Goal: Navigation & Orientation: Understand site structure

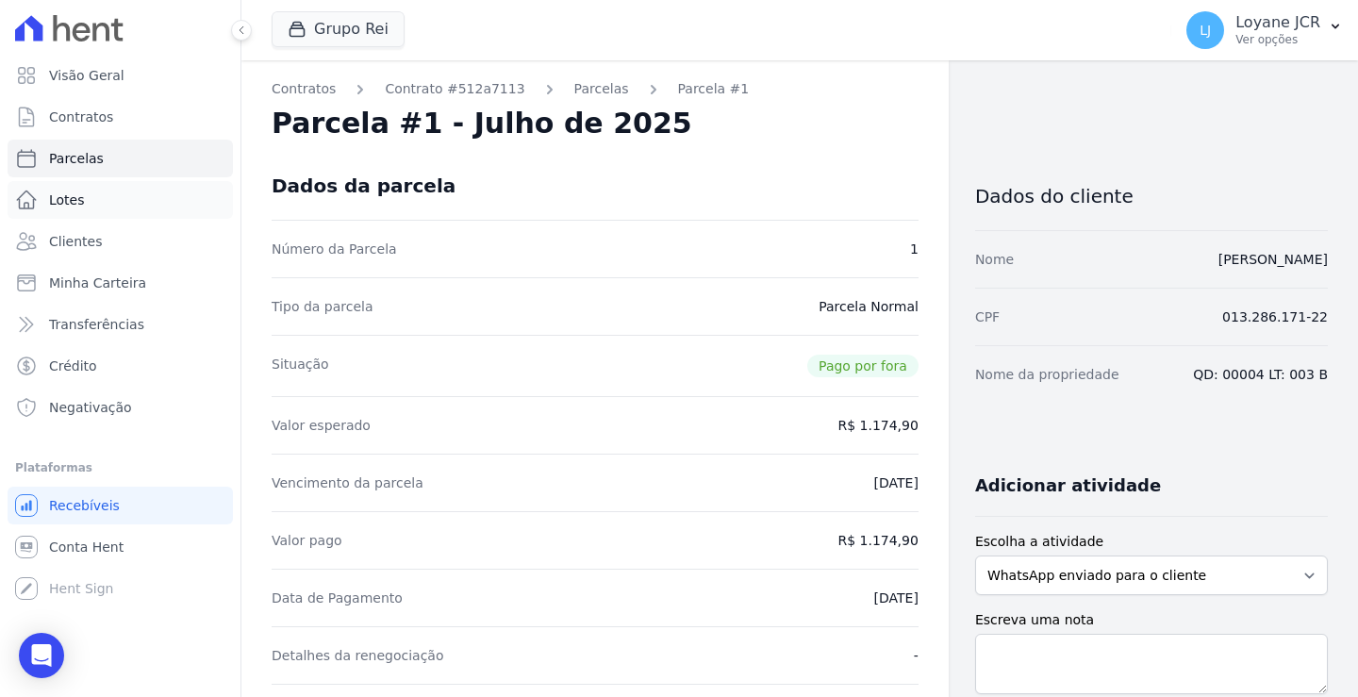
click at [72, 197] on span "Lotes" at bounding box center [67, 200] width 36 height 19
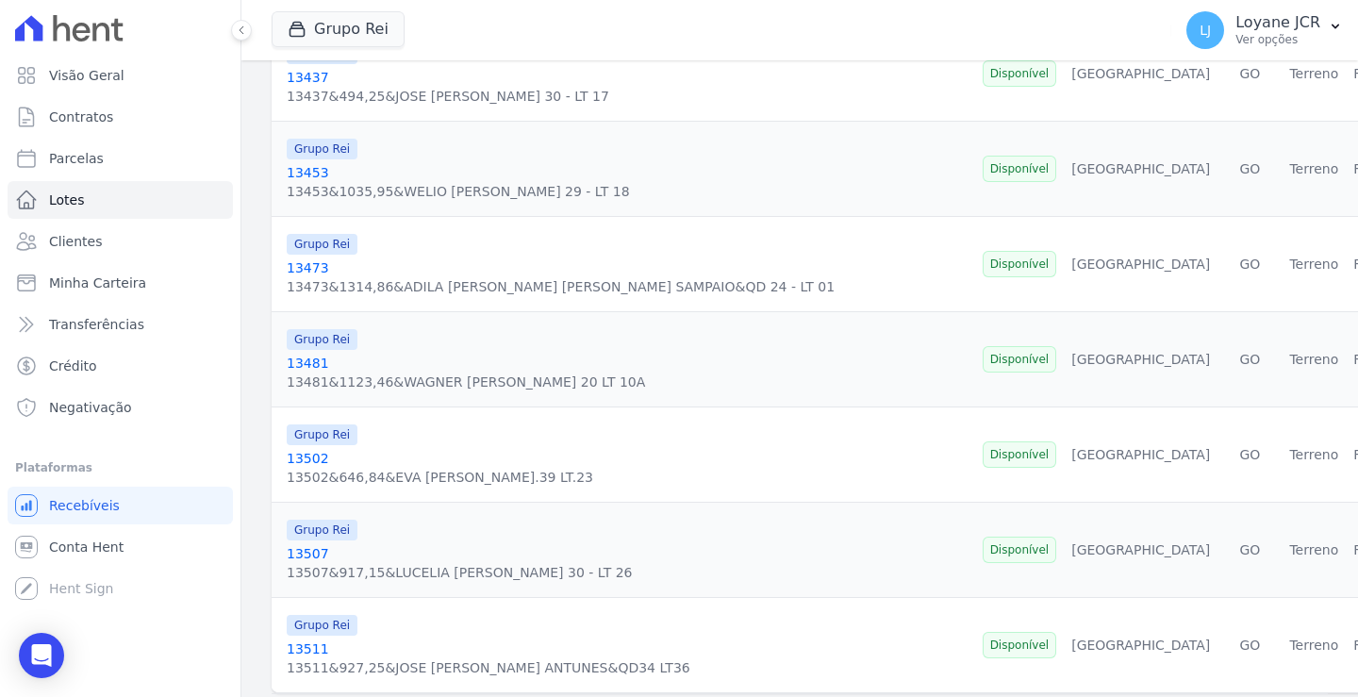
scroll to position [2108, 0]
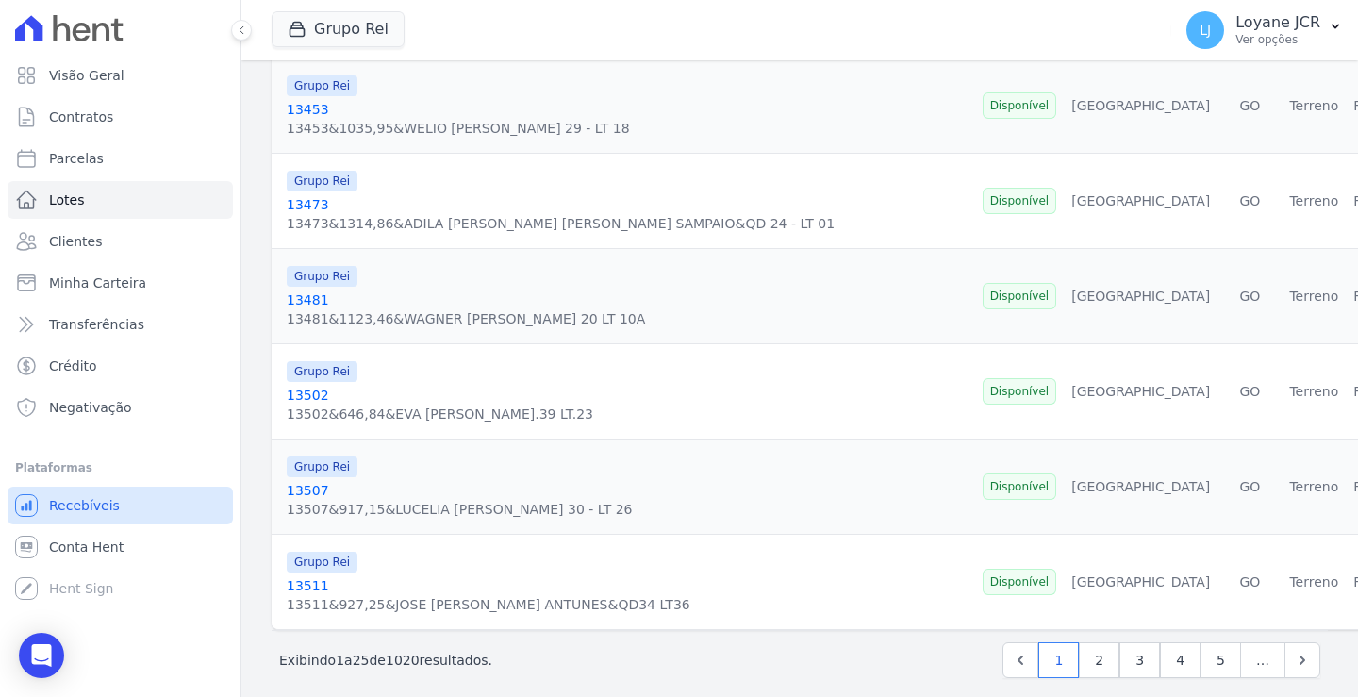
click at [114, 508] on link "Recebíveis" at bounding box center [120, 506] width 225 height 38
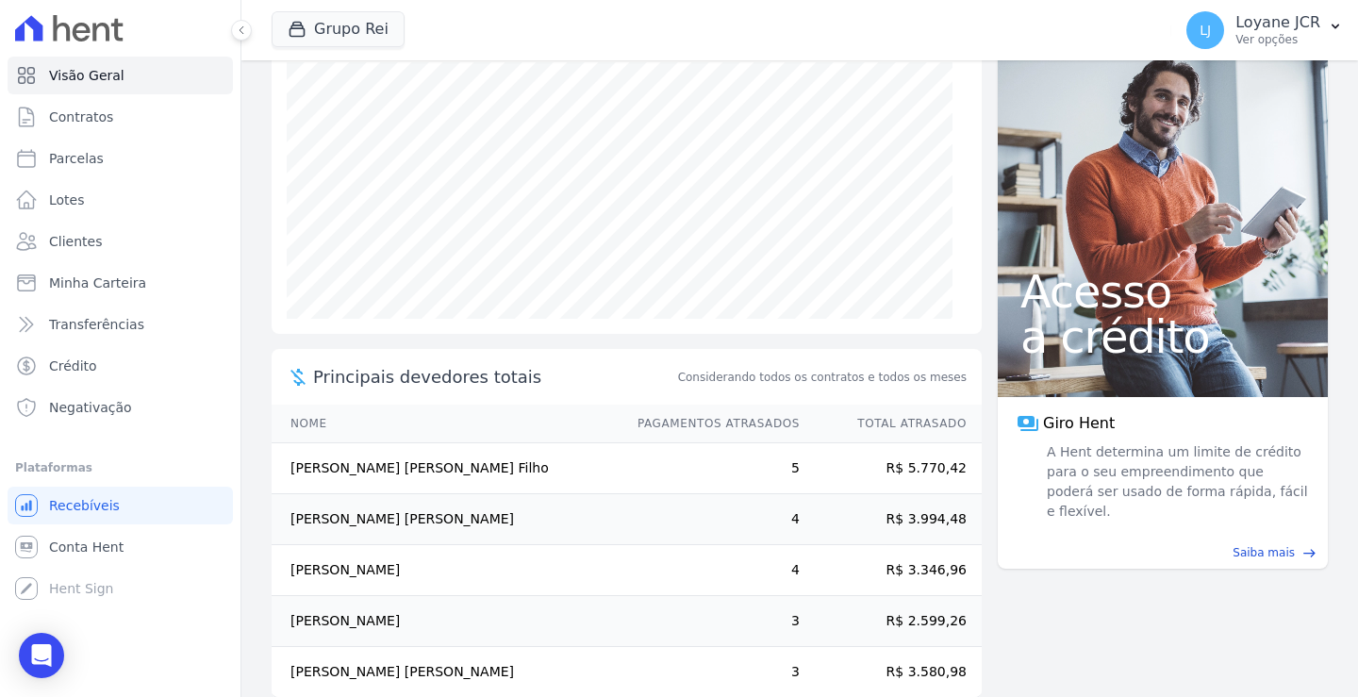
scroll to position [266, 0]
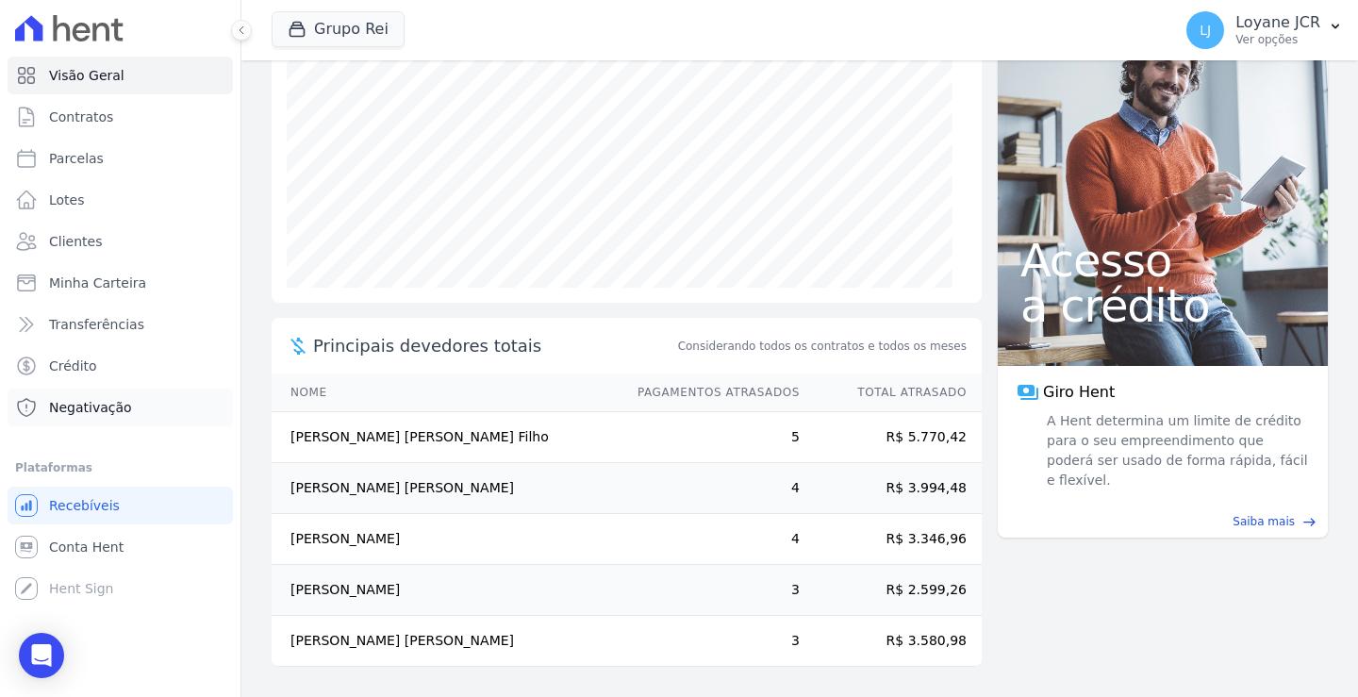
click at [75, 405] on span "Negativação" at bounding box center [90, 407] width 83 height 19
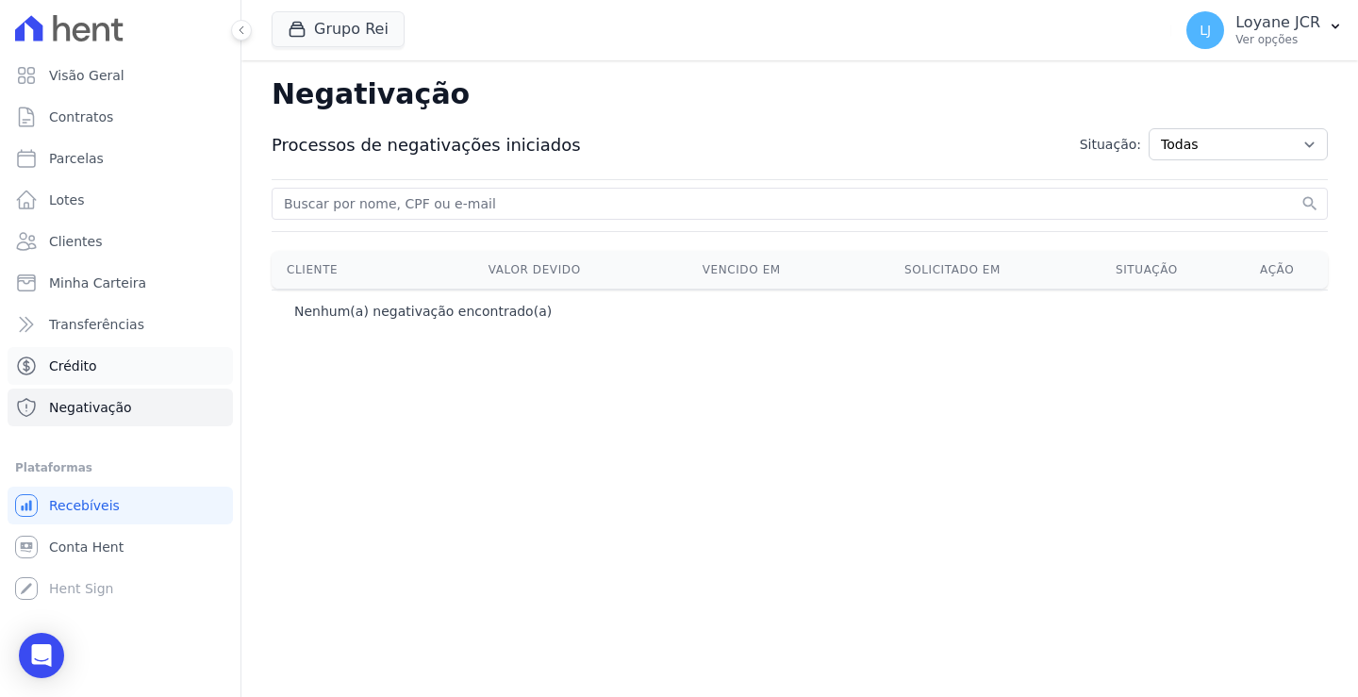
click at [59, 367] on span "Crédito" at bounding box center [73, 366] width 48 height 19
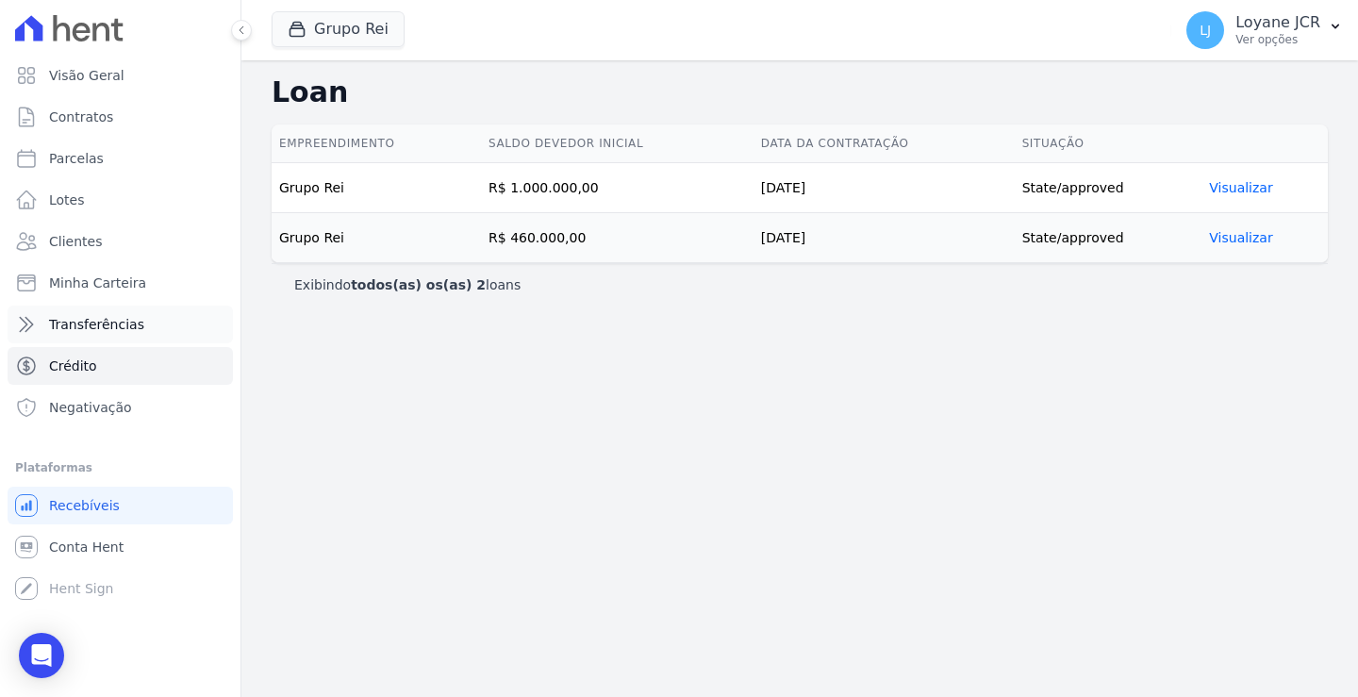
click at [86, 323] on span "Transferências" at bounding box center [96, 324] width 95 height 19
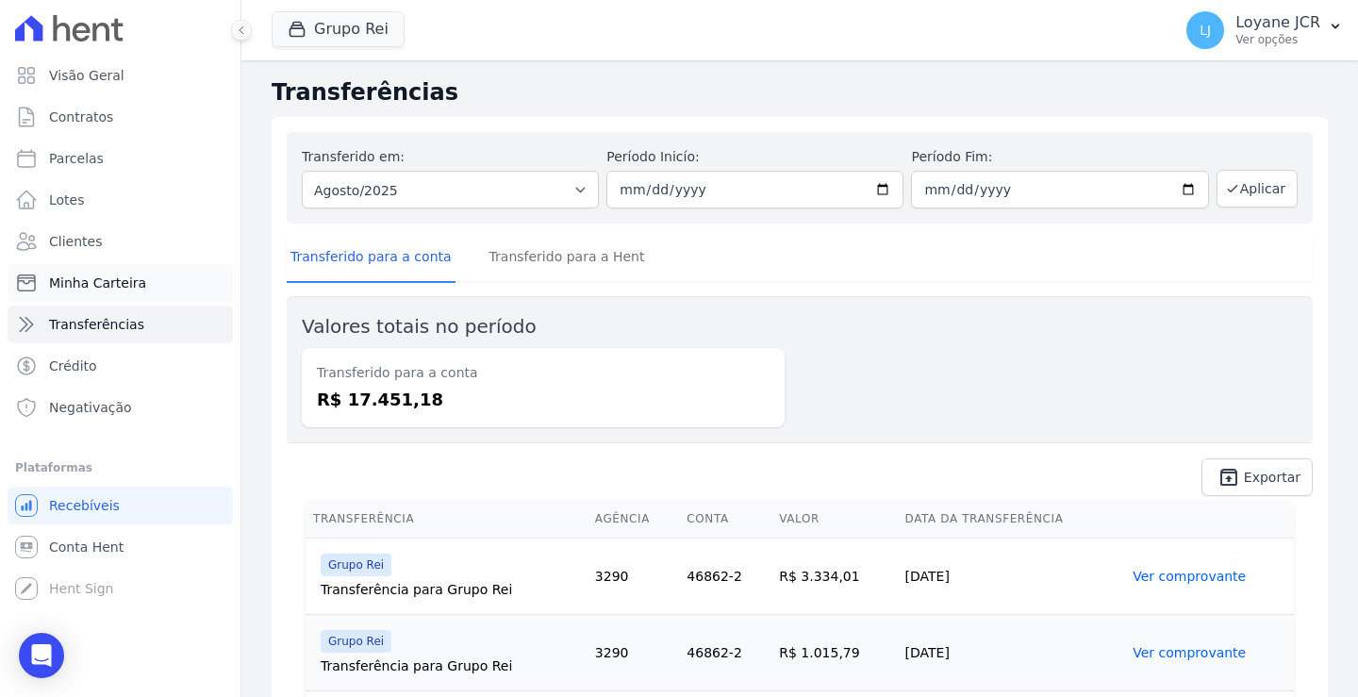
click at [98, 277] on span "Minha Carteira" at bounding box center [97, 283] width 97 height 19
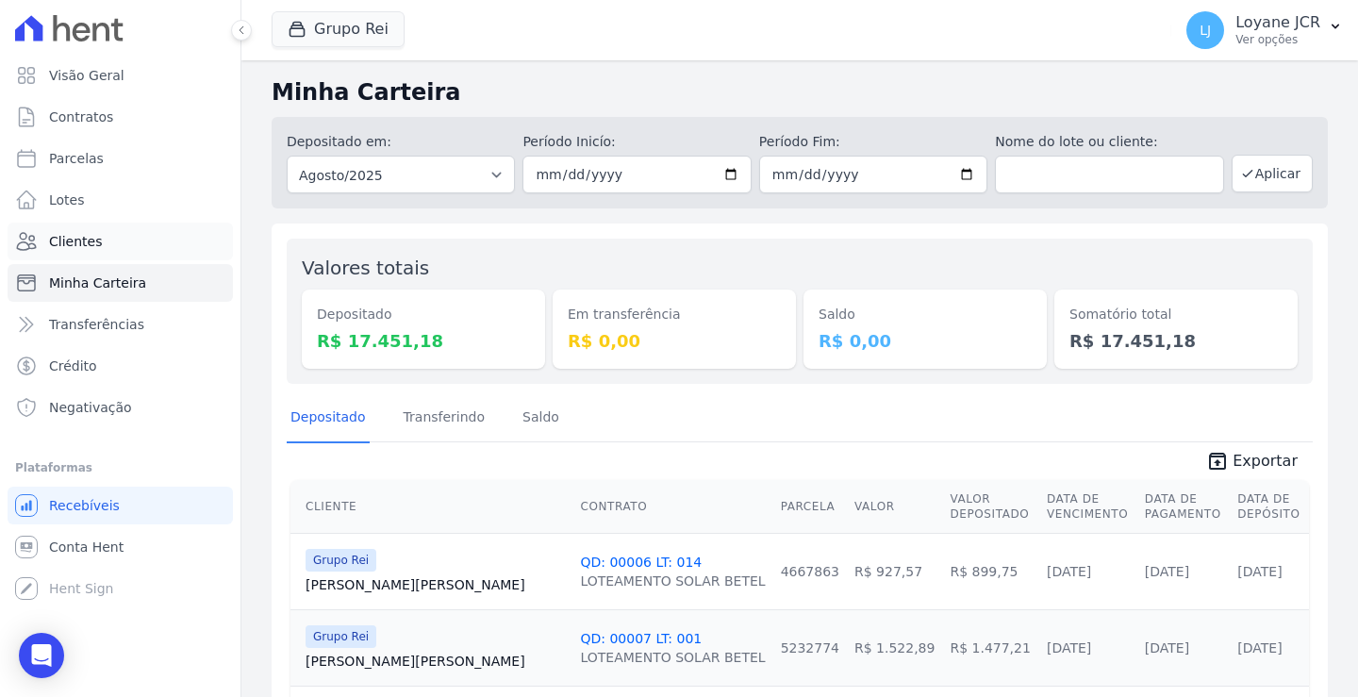
click at [122, 233] on link "Clientes" at bounding box center [120, 242] width 225 height 38
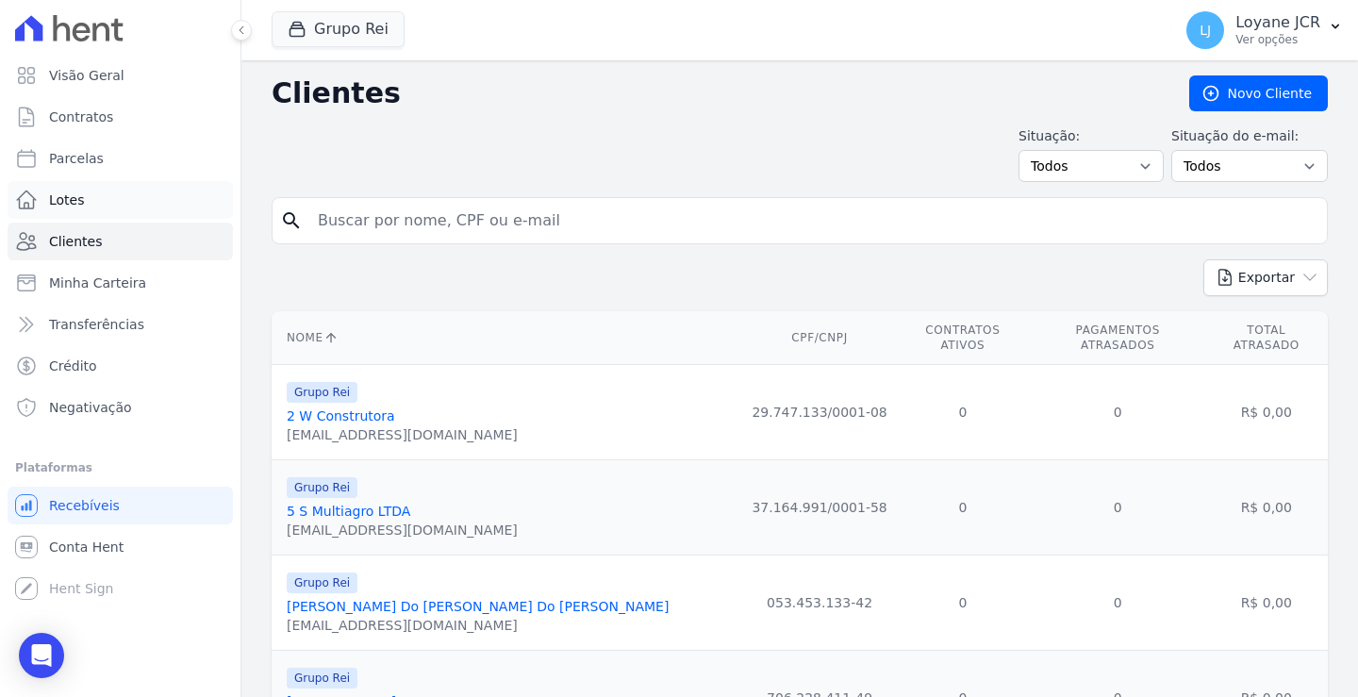
click at [92, 187] on link "Lotes" at bounding box center [120, 200] width 225 height 38
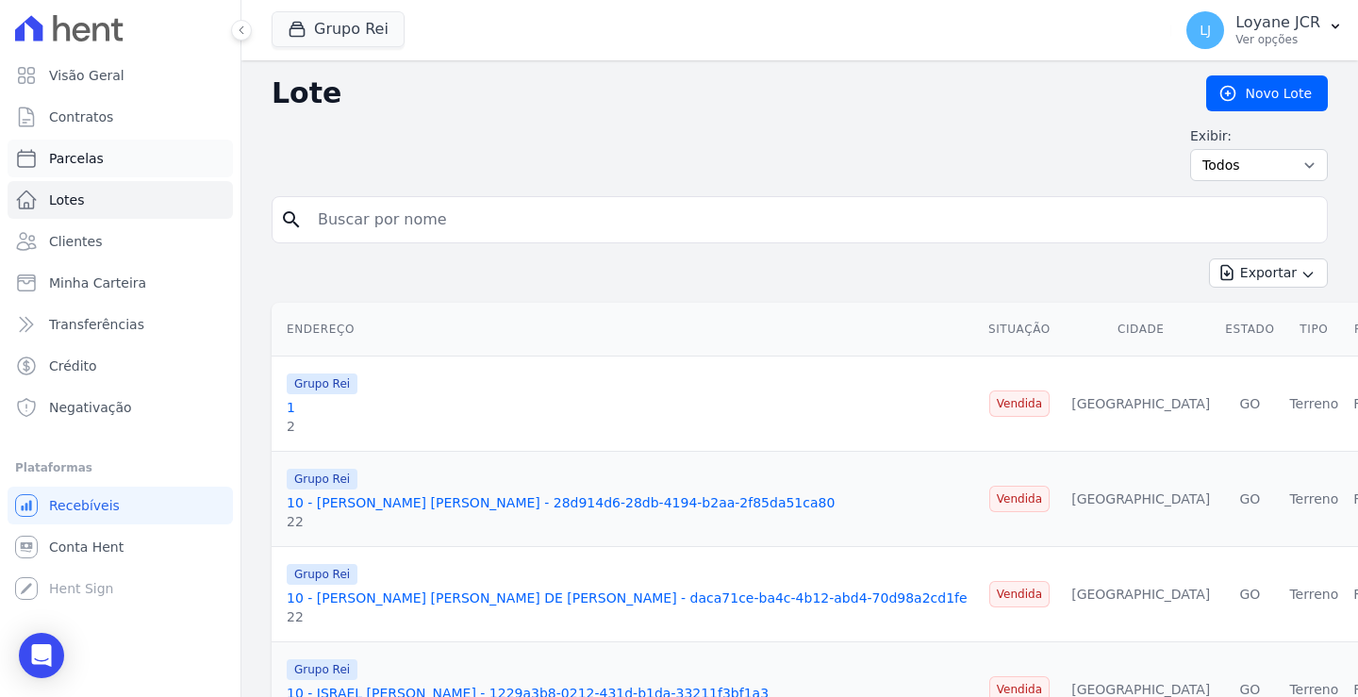
click at [134, 159] on link "Parcelas" at bounding box center [120, 159] width 225 height 38
select select
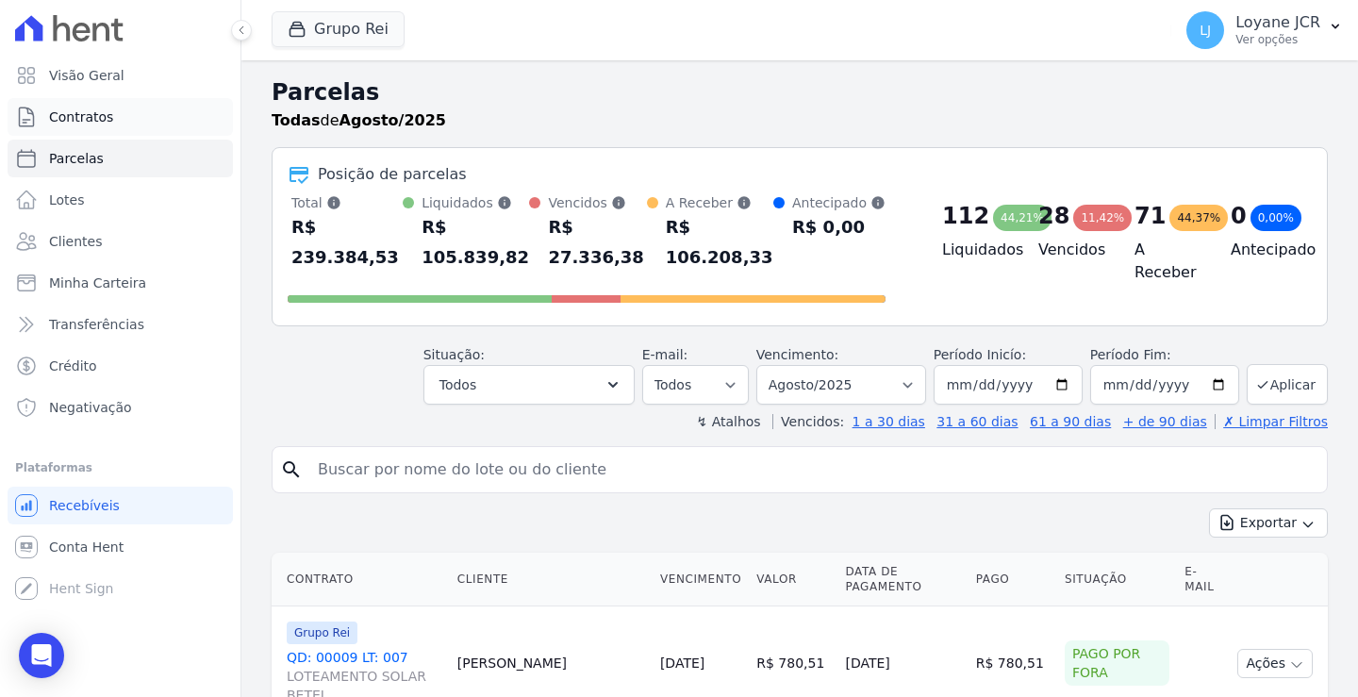
click at [100, 110] on span "Contratos" at bounding box center [81, 117] width 64 height 19
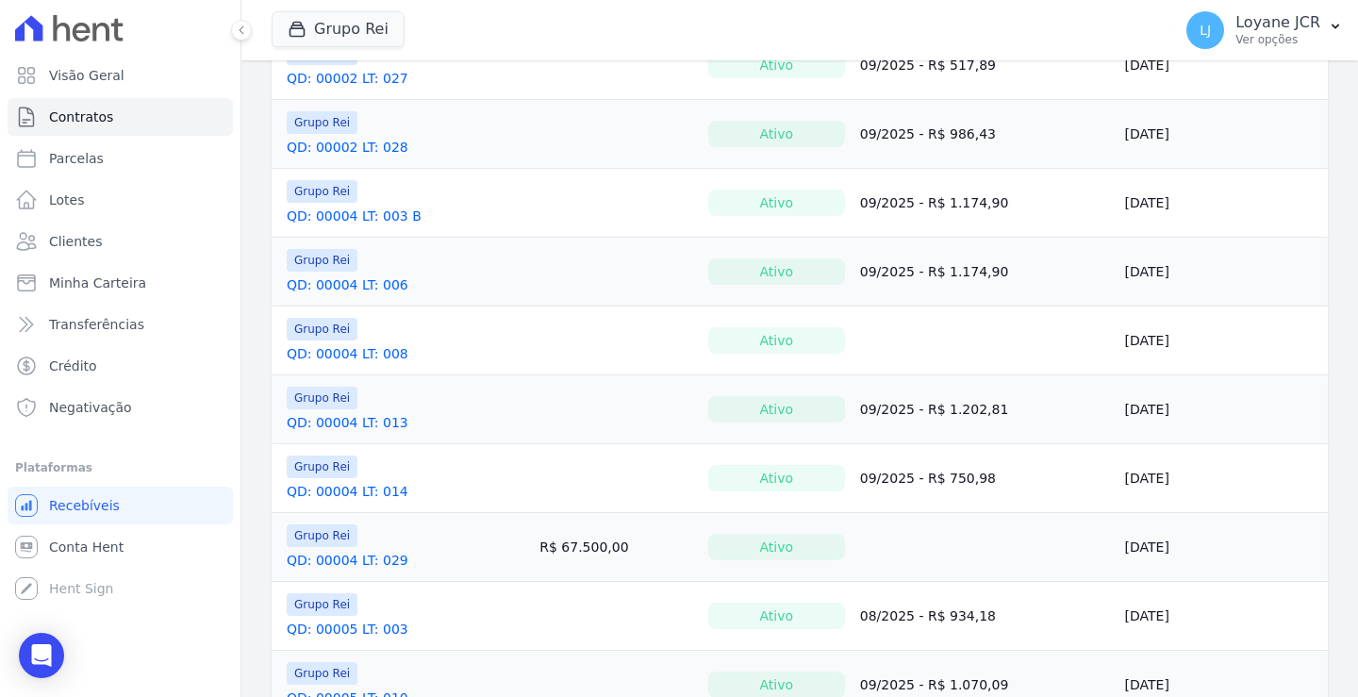
scroll to position [1226, 0]
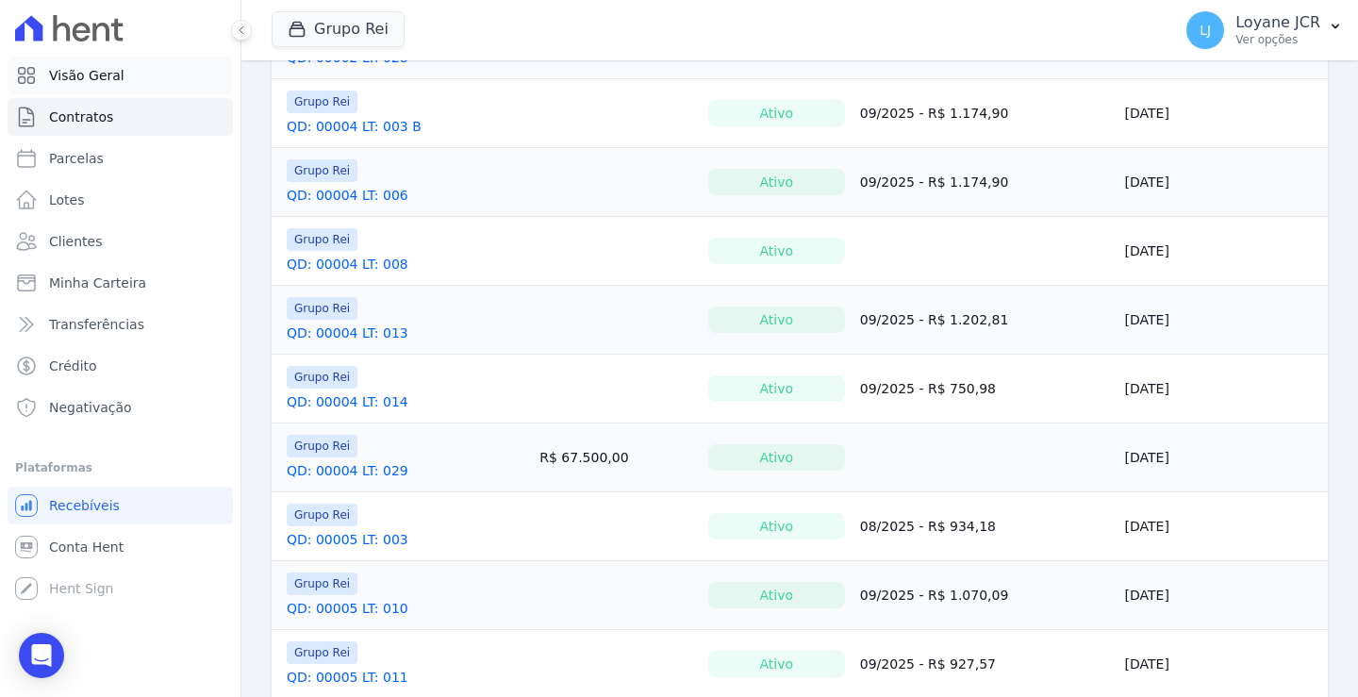
click at [90, 60] on link "Visão Geral" at bounding box center [120, 76] width 225 height 38
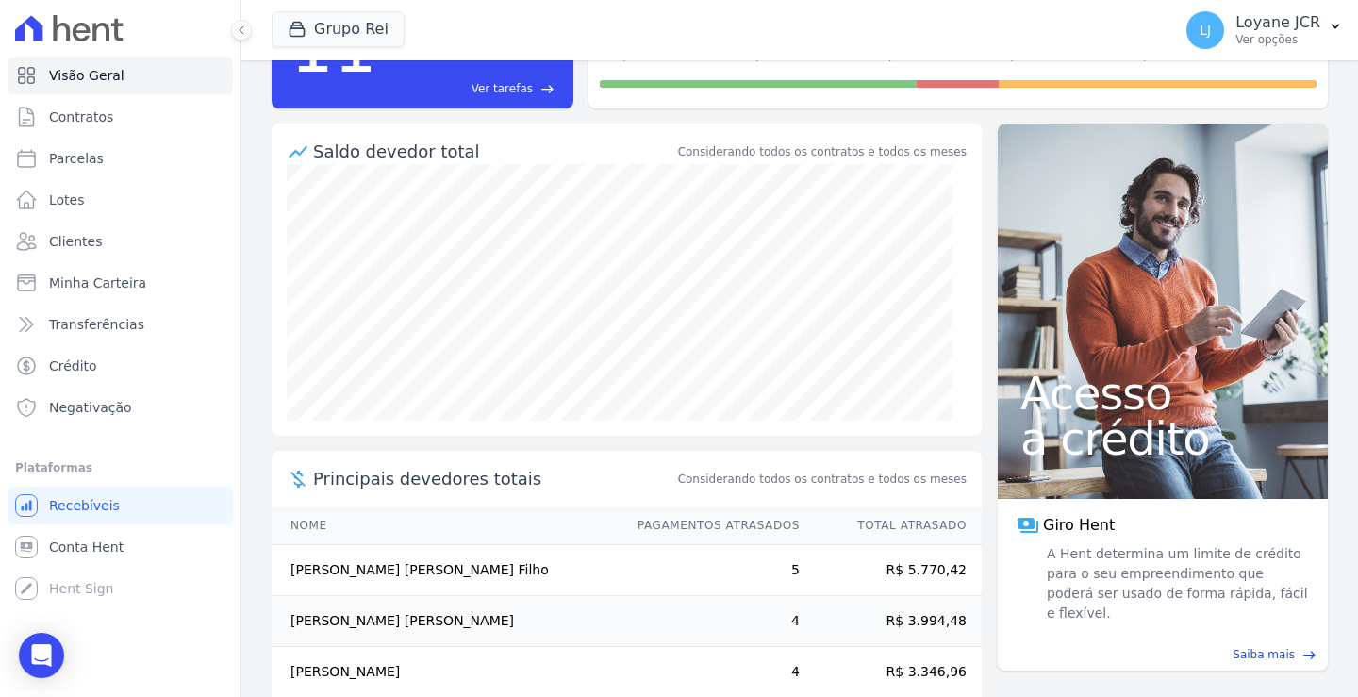
scroll to position [266, 0]
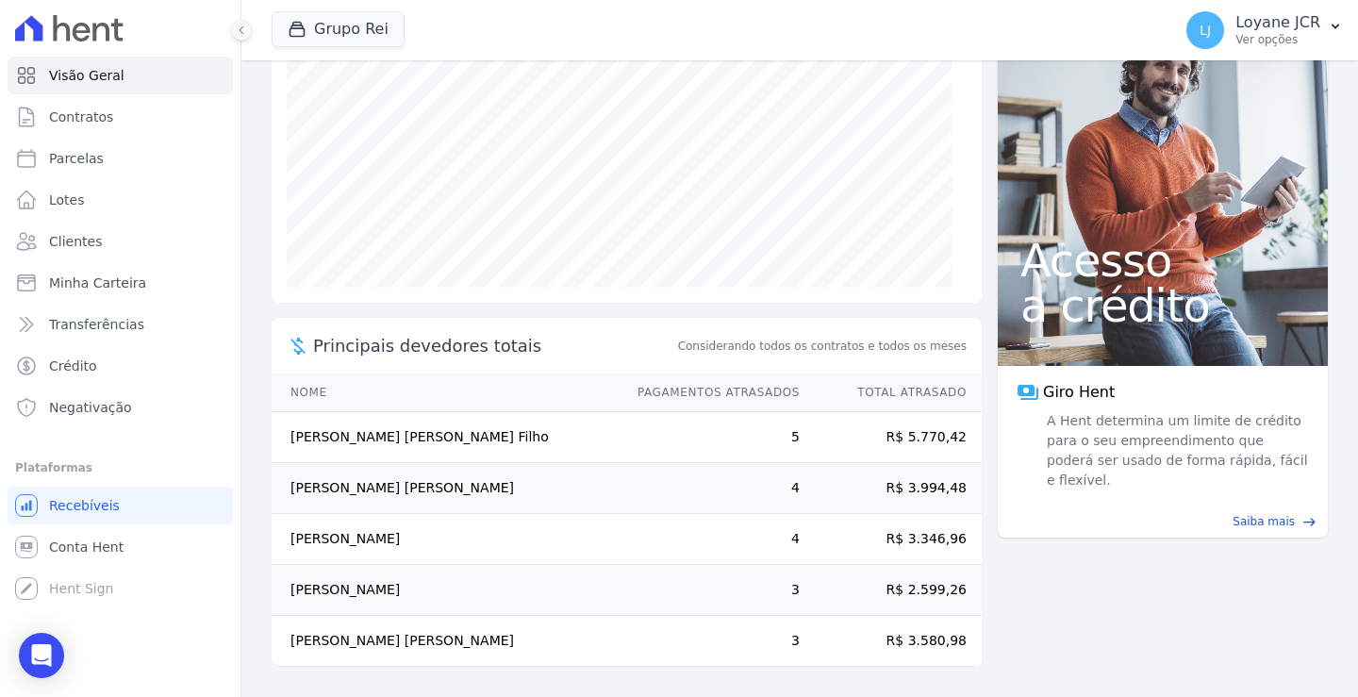
drag, startPoint x: 15, startPoint y: 1, endPoint x: 433, endPoint y: 30, distance: 418.9
click at [433, 30] on div "Grupo Rei Você possui apenas um empreendimento Aplicar" at bounding box center [718, 30] width 892 height 62
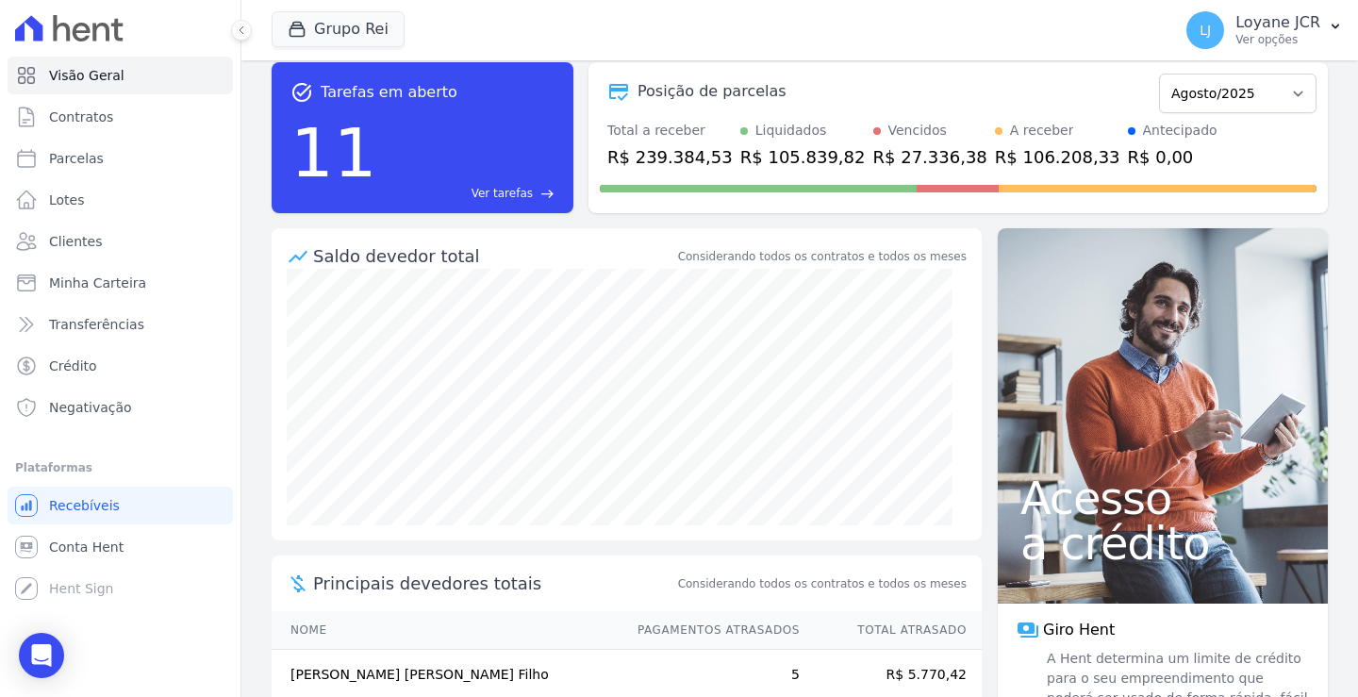
scroll to position [0, 0]
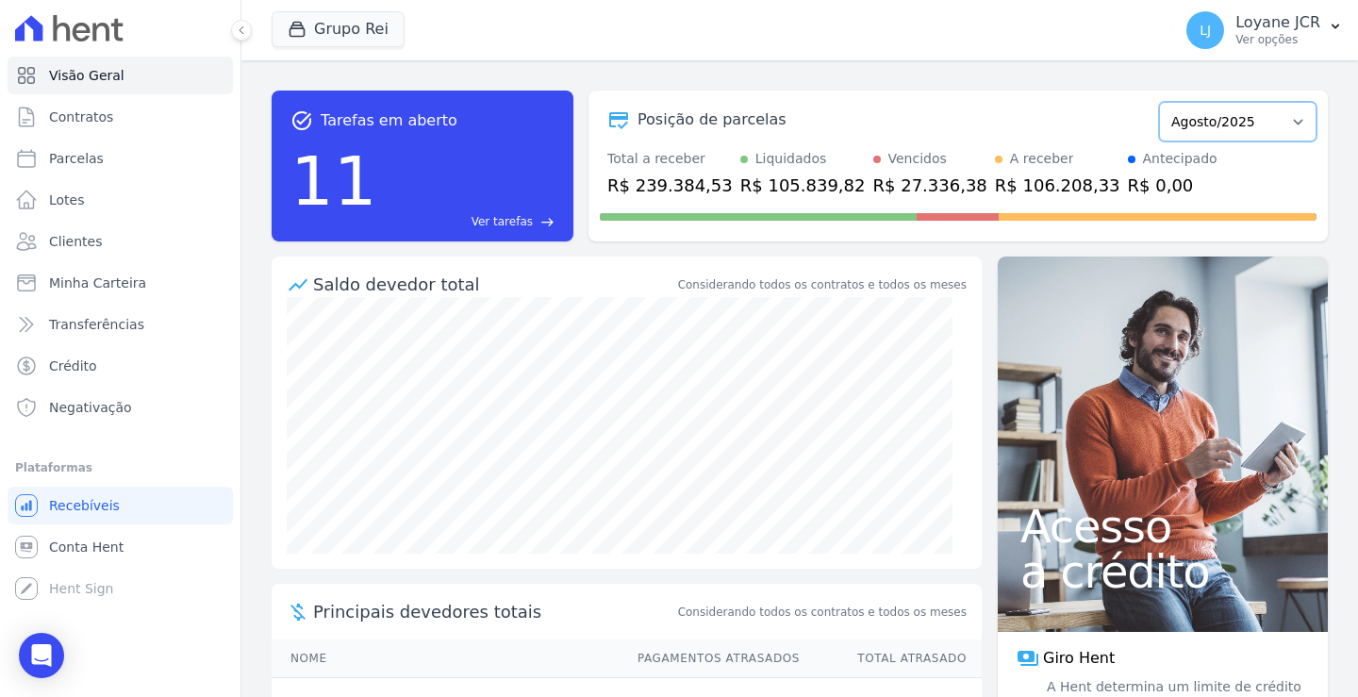
click at [1275, 121] on select "Janeiro/2020 Fevereiro/2020 Março/2020 Abril/2020 Maio/2020 Junho/2020 Julho/20…" at bounding box center [1238, 122] width 158 height 40
drag, startPoint x: 1014, startPoint y: 72, endPoint x: 1082, endPoint y: 70, distance: 67.9
click at [1014, 70] on div "task_alt Tarefas em aberto 11 Ver tarefas east Posição de parcelas [GEOGRAPHIC_…" at bounding box center [799, 378] width 1117 height 637
click at [1274, 37] on p "Ver opções" at bounding box center [1278, 39] width 85 height 15
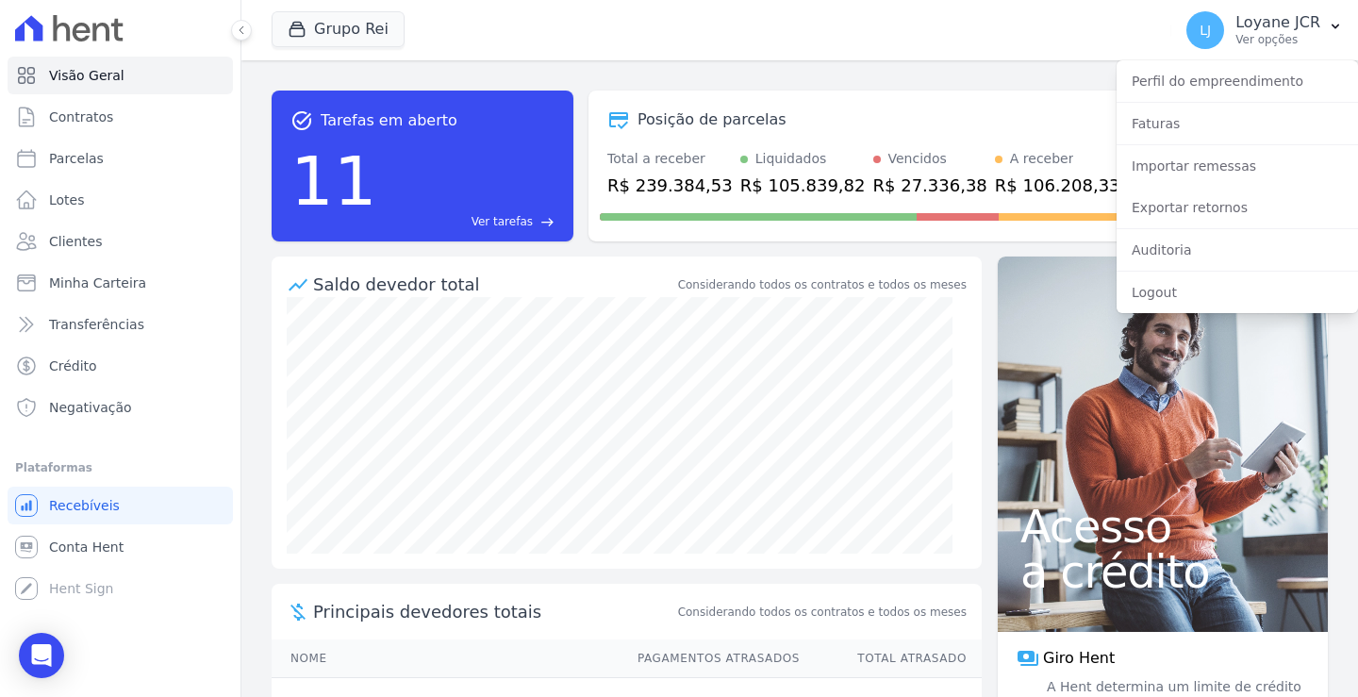
click at [746, 21] on div "Grupo Rei Você possui apenas um empreendimento Aplicar" at bounding box center [718, 30] width 892 height 62
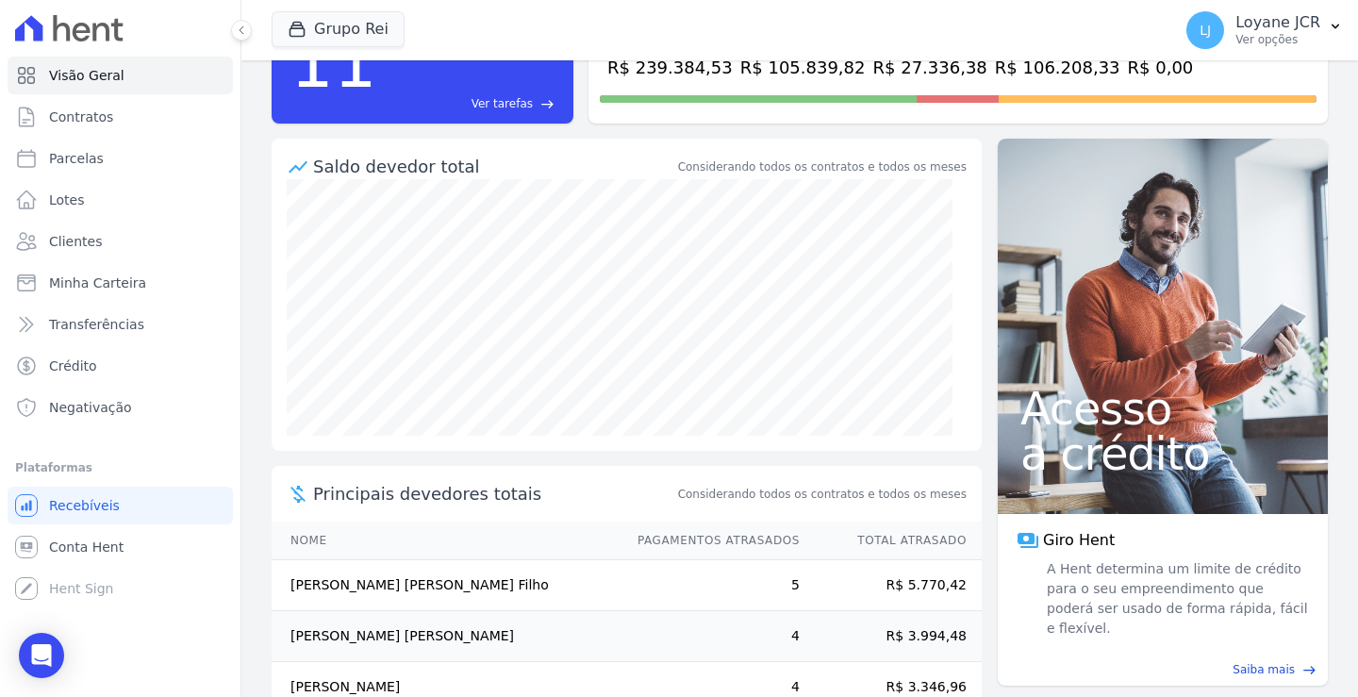
scroll to position [266, 0]
